Goal: Task Accomplishment & Management: Complete application form

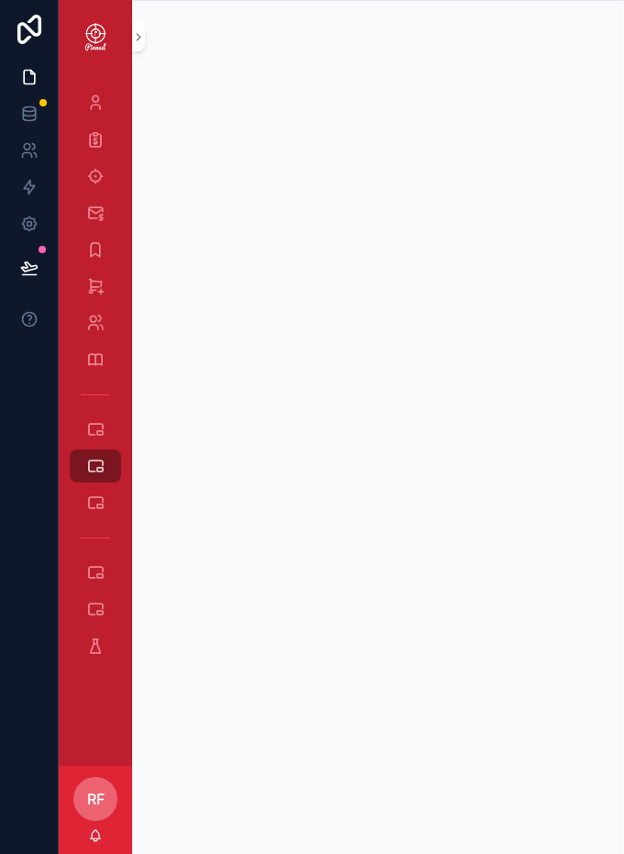
click at [114, 510] on link "Logo Orders" at bounding box center [95, 502] width 51 height 33
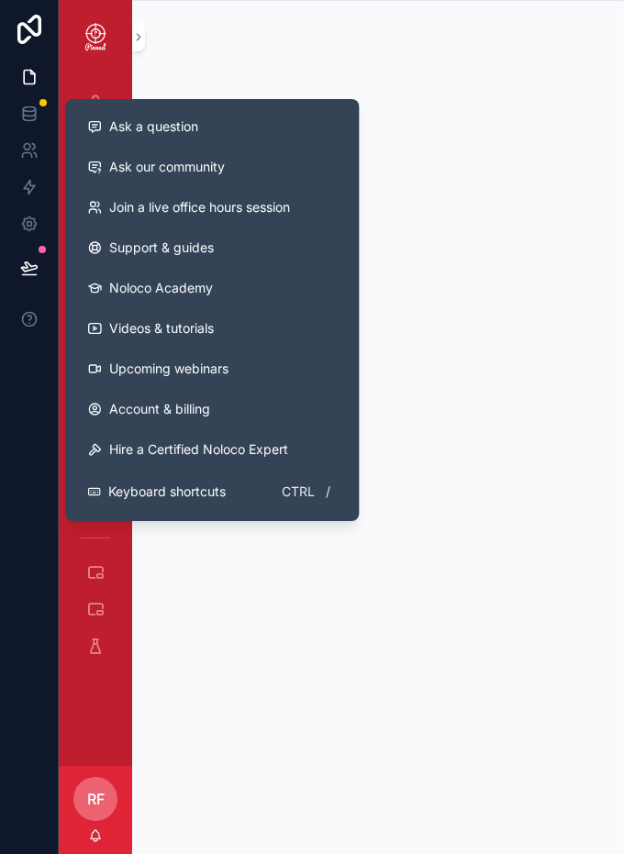
click at [353, 202] on div "Ask a question Ask our community Join a live office hours session Support & gui…" at bounding box center [212, 310] width 294 height 422
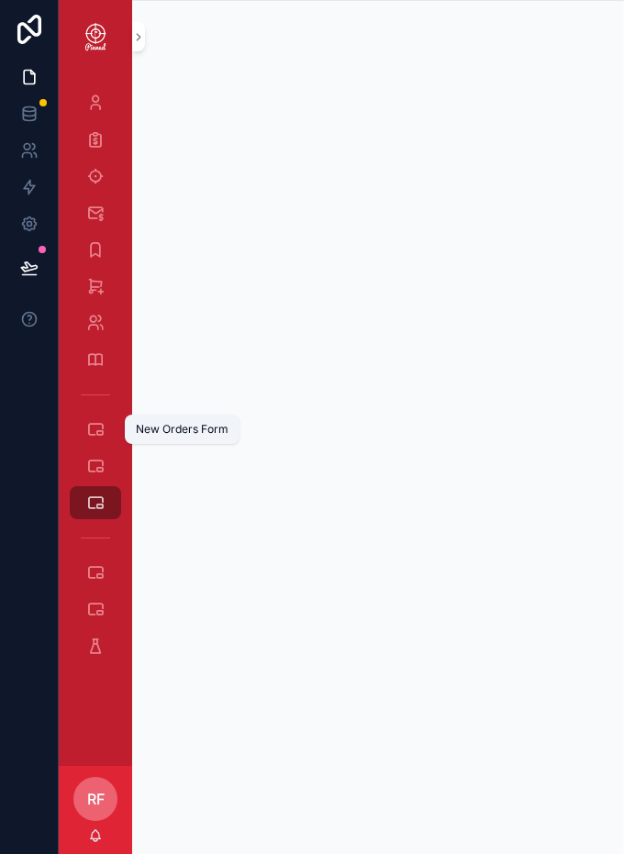
click at [94, 462] on icon "scrollable content" at bounding box center [95, 466] width 18 height 18
click at [610, 840] on div at bounding box center [610, 840] width 0 height 0
